Goal: Transaction & Acquisition: Purchase product/service

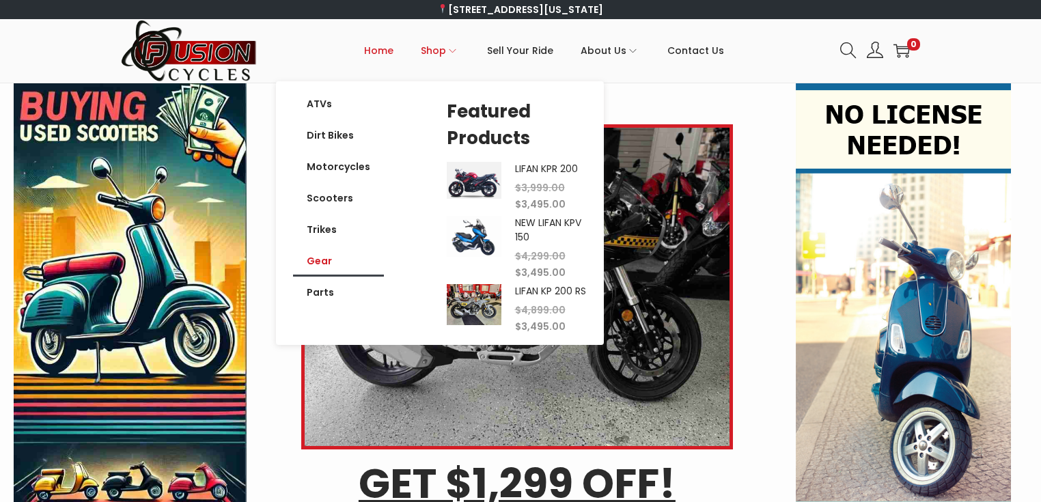
click at [331, 254] on link "Gear" at bounding box center [338, 260] width 91 height 31
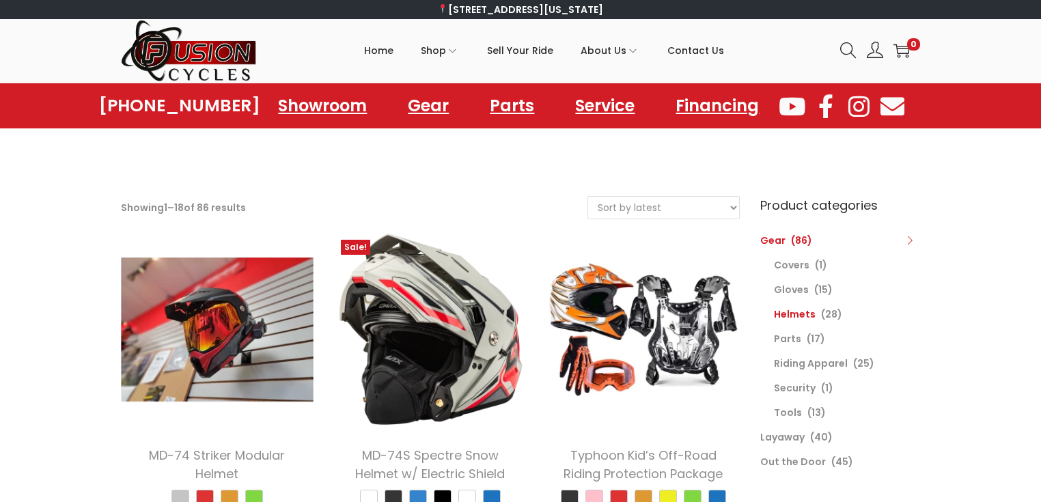
click at [798, 311] on link "Helmets" at bounding box center [795, 314] width 42 height 14
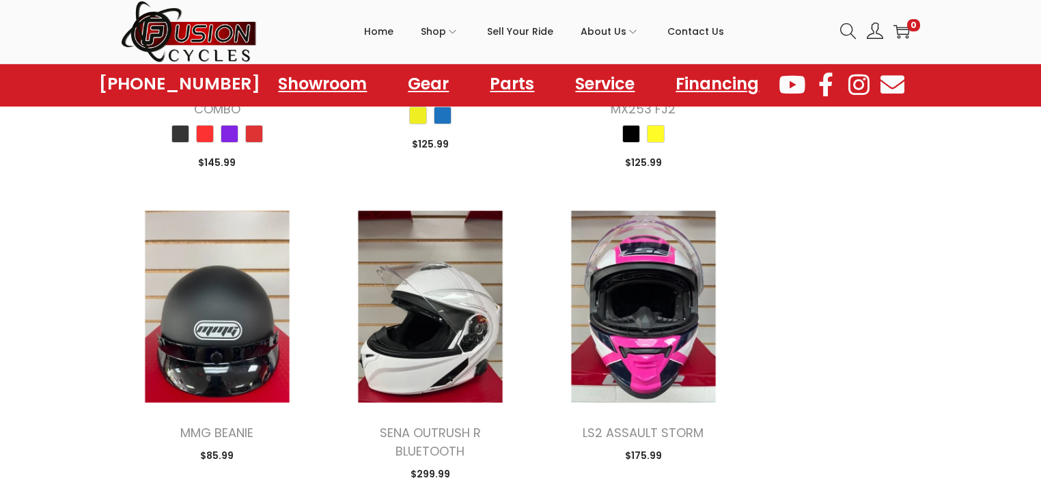
scroll to position [1803, 0]
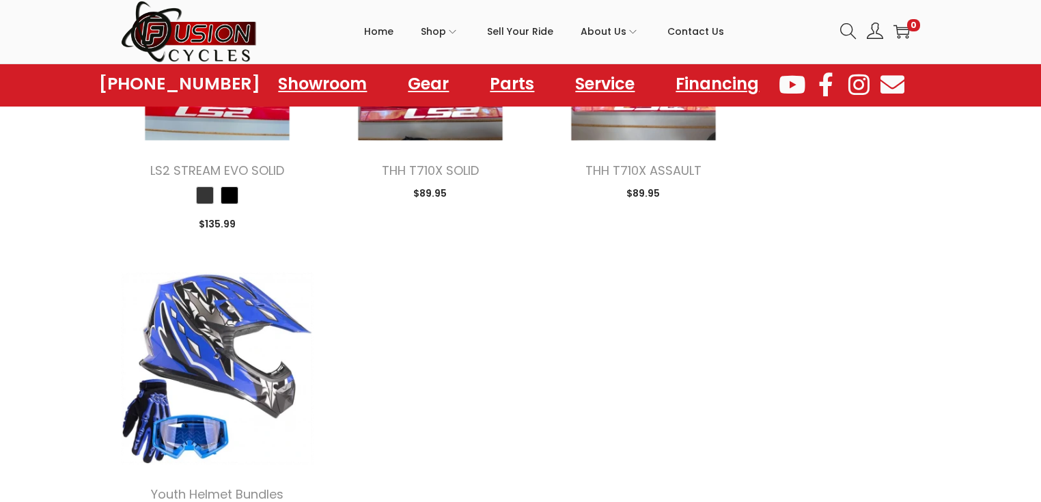
scroll to position [2950, 0]
